Goal: Information Seeking & Learning: Check status

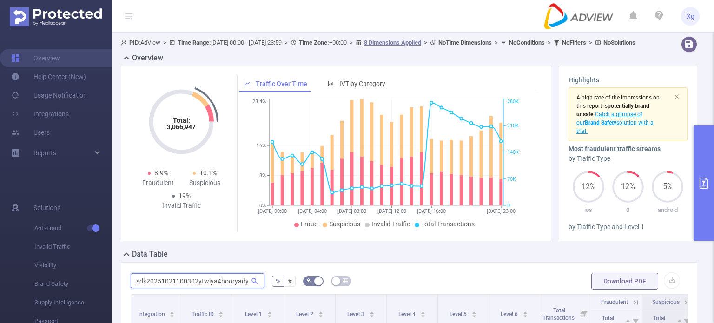
scroll to position [0, 66]
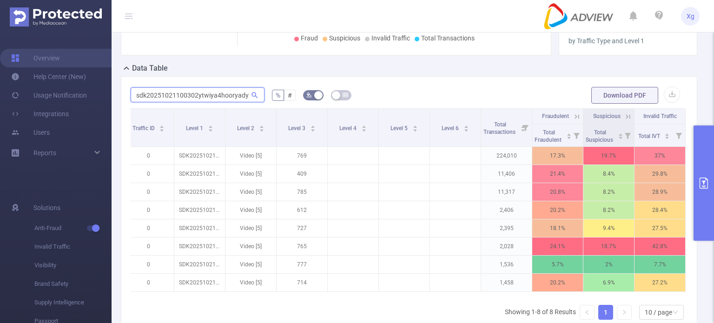
click at [166, 98] on input "sdk20251021100302ytwiya4hooryady" at bounding box center [198, 94] width 134 height 15
paste input "97k4b8bd81fh0iw0"
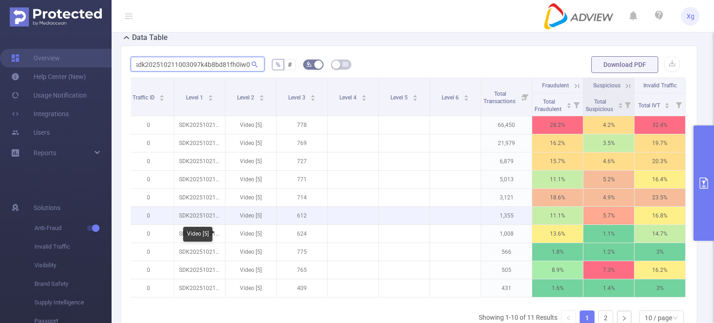
scroll to position [232, 0]
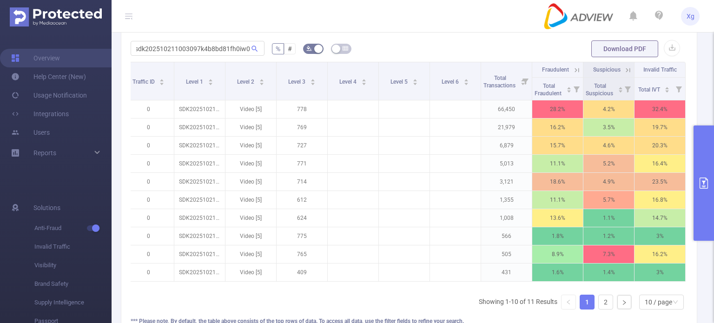
click at [572, 74] on icon at bounding box center [576, 70] width 8 height 8
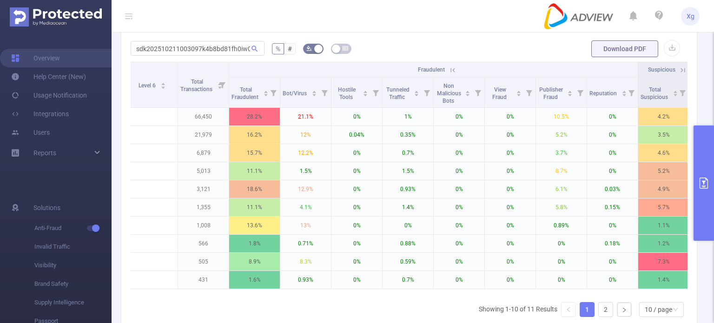
scroll to position [0, 424]
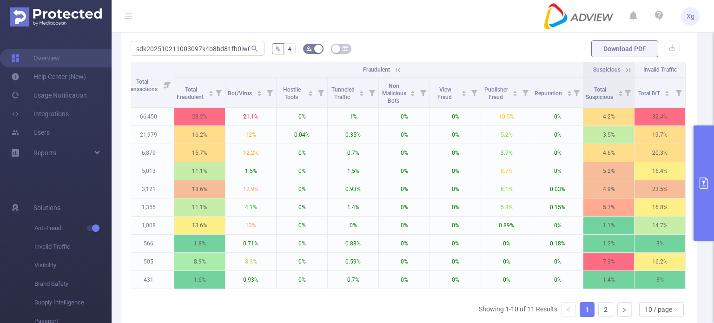
click at [624, 74] on icon at bounding box center [628, 70] width 8 height 8
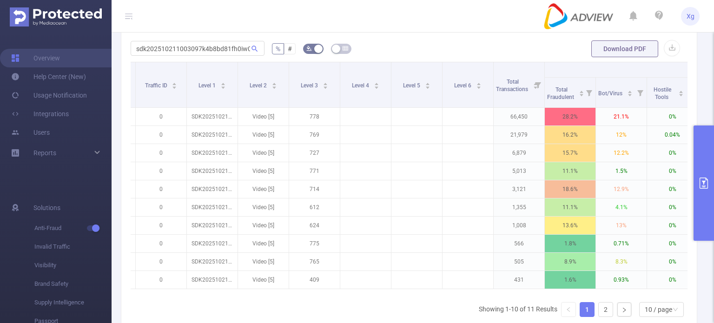
scroll to position [0, 0]
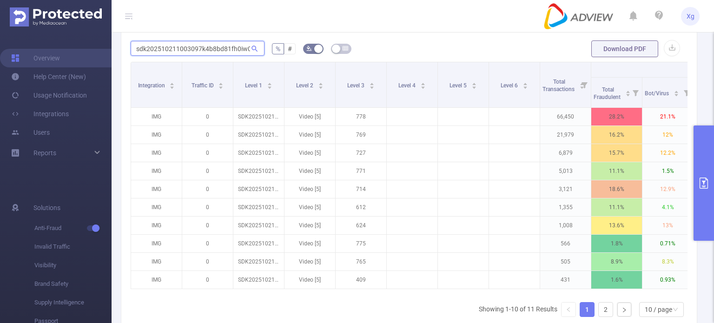
click at [215, 56] on input "sdk202510211003097k4b8bd81fh0iw0" at bounding box center [198, 48] width 134 height 15
paste input "2ytwiya4hooryady"
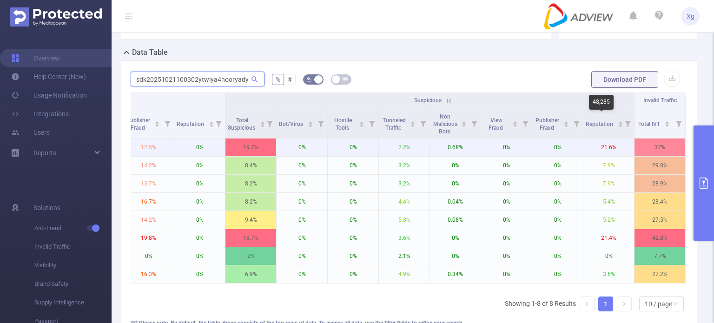
scroll to position [186, 0]
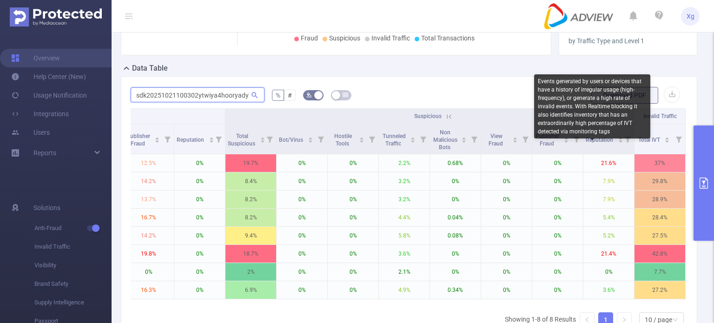
type input "sdk20251021100302ytwiya4hooryady"
click at [597, 122] on div "Events generated by users or devices that have a history of irregular usage (hi…" at bounding box center [592, 106] width 116 height 64
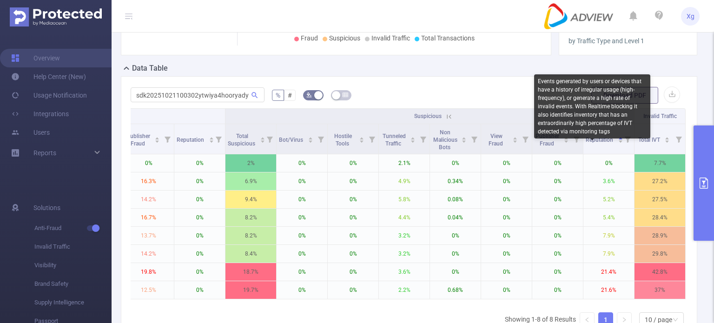
click at [597, 122] on div "Events generated by users or devices that have a history of irregular usage (hi…" at bounding box center [592, 106] width 116 height 64
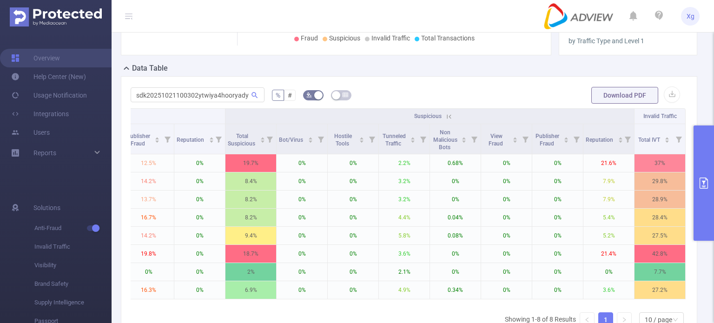
click at [384, 89] on div "sdk20251021100302ytwiya4hooryady % # Download PDF Integration Traffic ID Level …" at bounding box center [409, 224] width 576 height 296
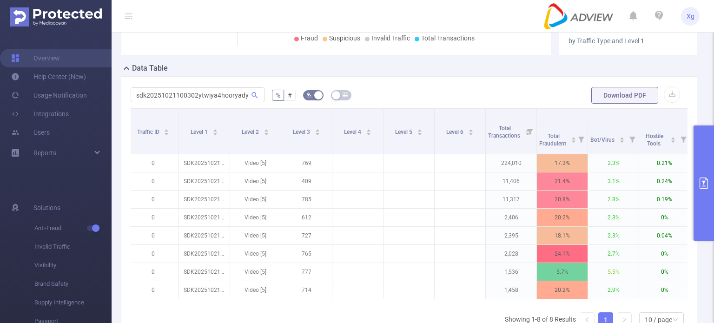
scroll to position [0, 0]
